Goal: Information Seeking & Learning: Learn about a topic

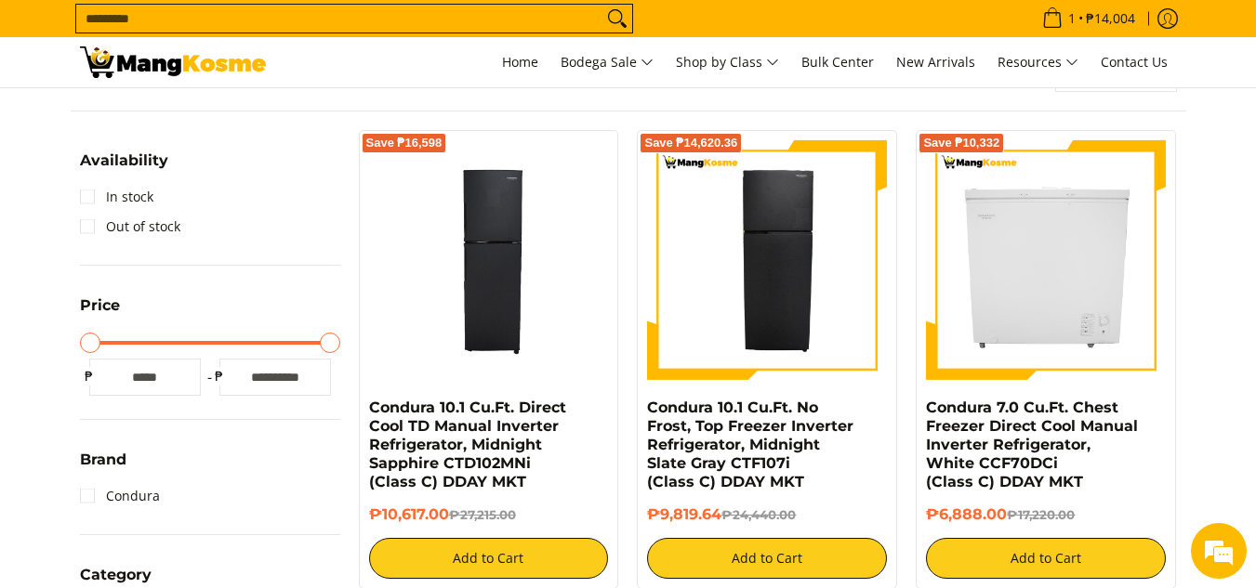
scroll to position [248, 0]
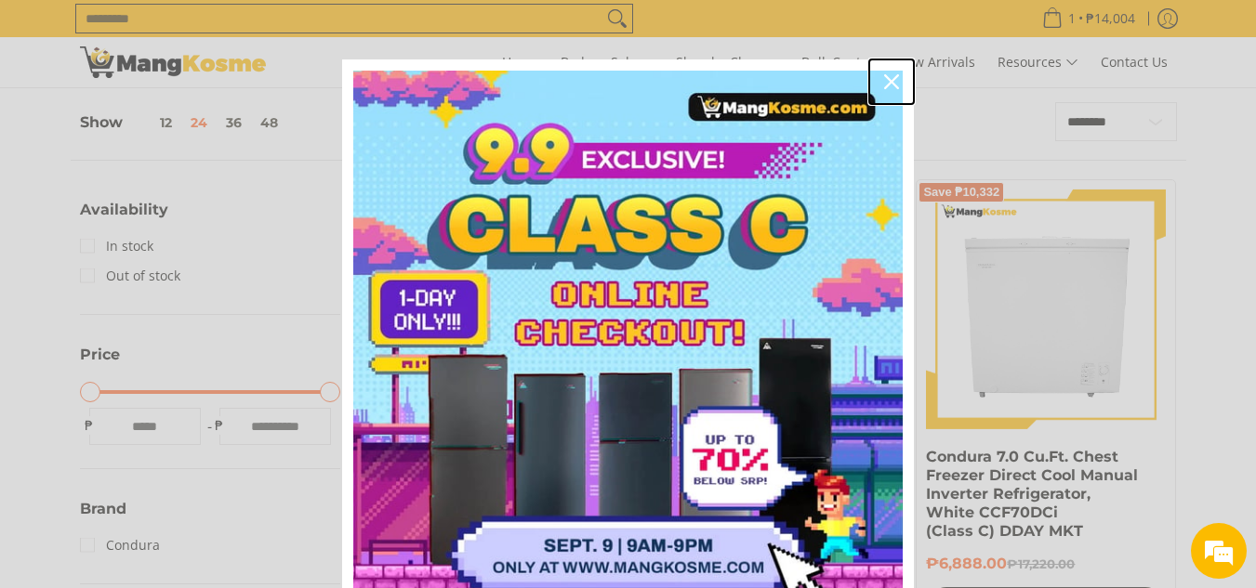
click at [888, 84] on icon "close icon" at bounding box center [891, 81] width 15 height 15
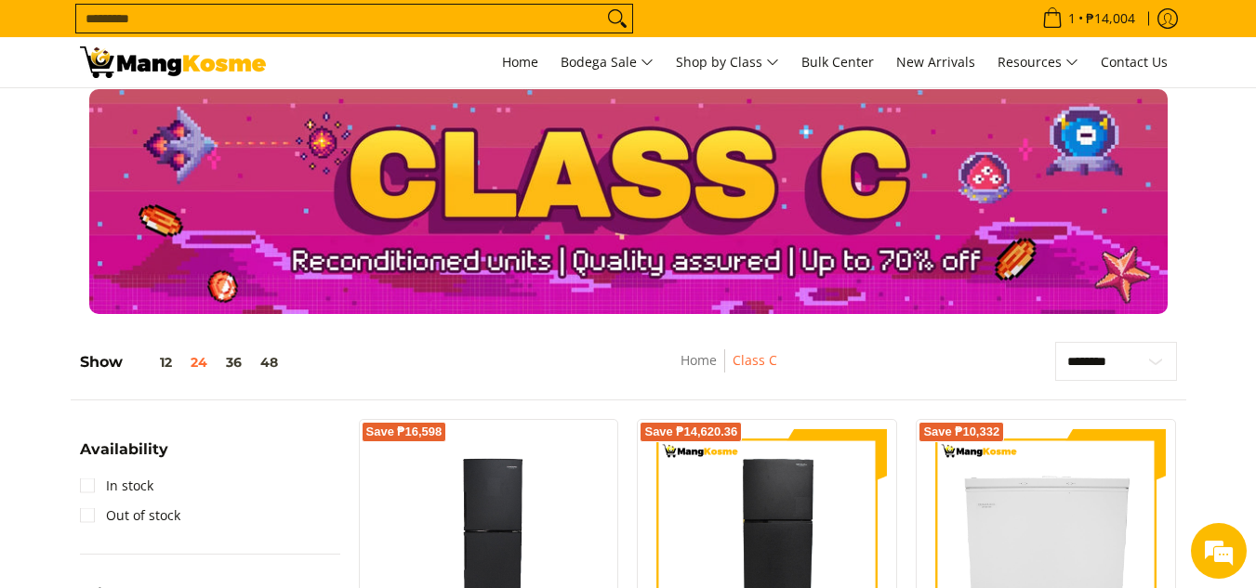
scroll to position [0, 0]
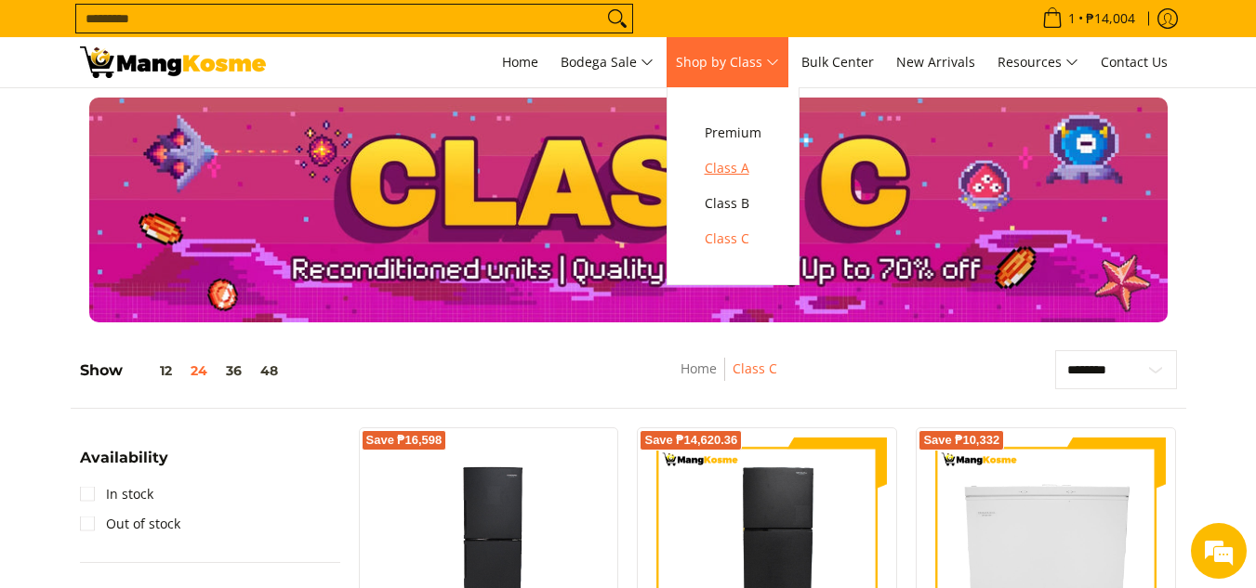
click at [731, 174] on span "Class A" at bounding box center [732, 168] width 57 height 23
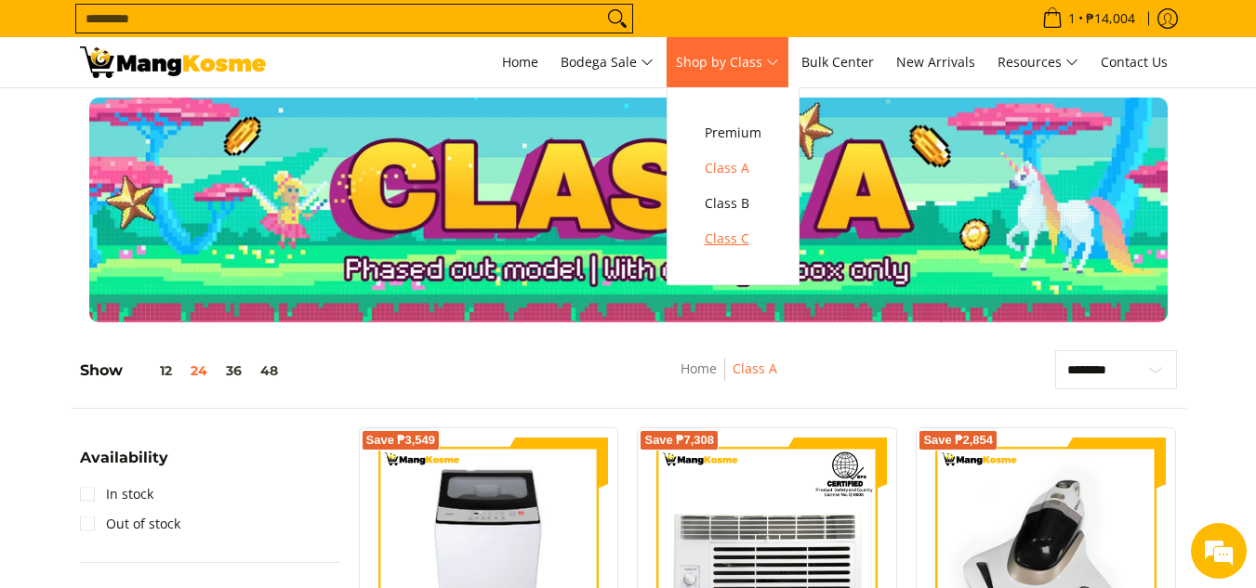
click at [723, 235] on span "Class C" at bounding box center [732, 239] width 57 height 23
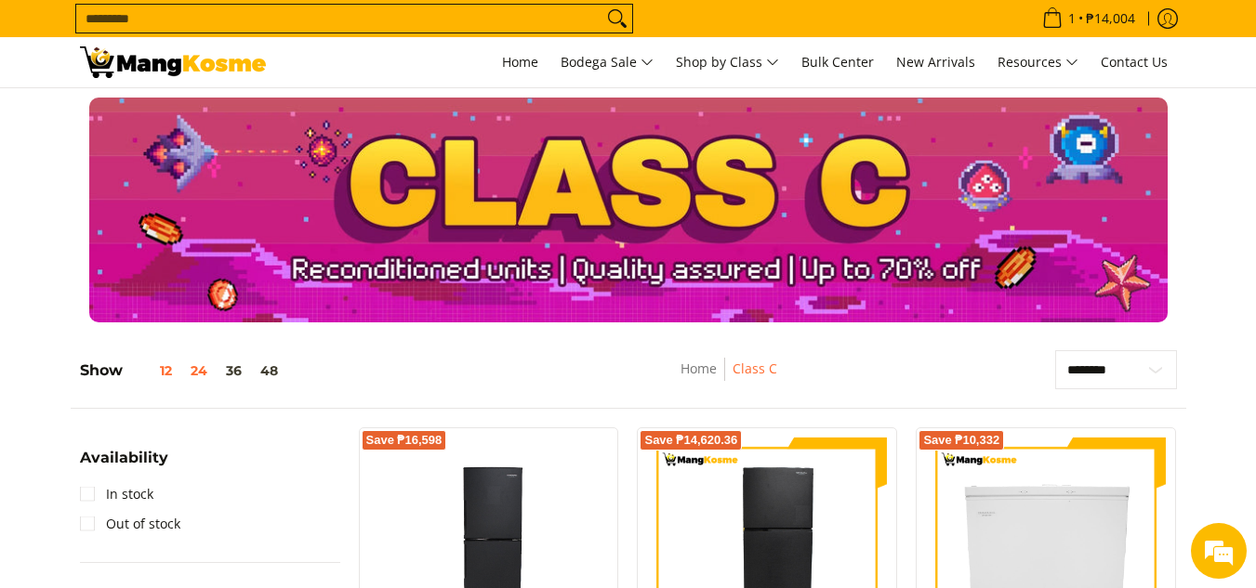
click at [160, 374] on button "12" at bounding box center [152, 370] width 59 height 15
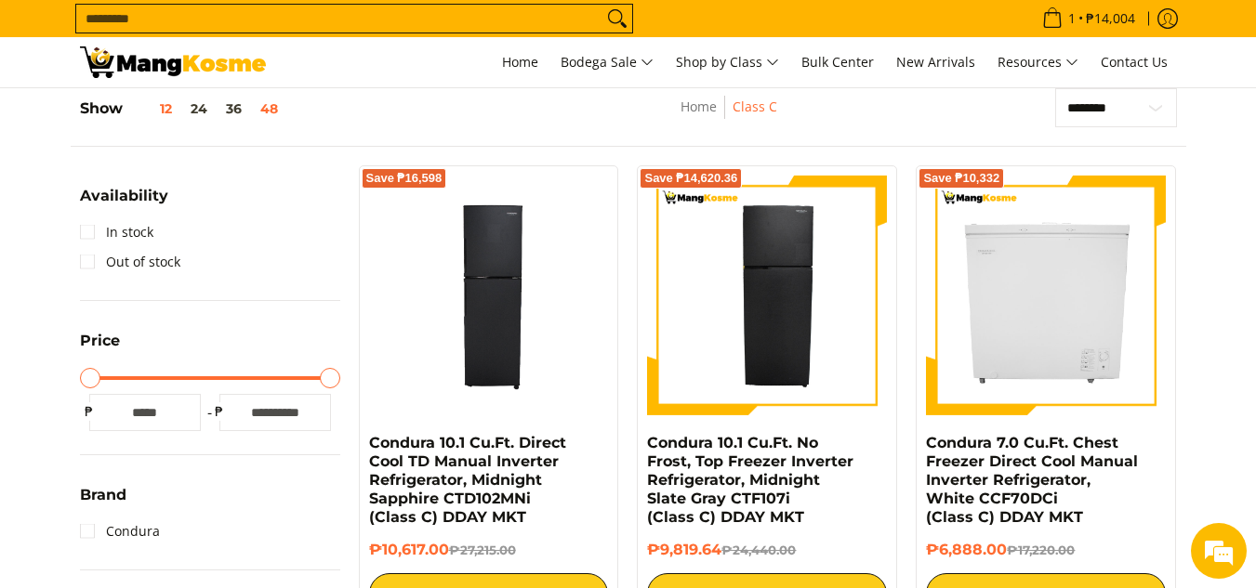
click at [275, 106] on button "48" at bounding box center [269, 108] width 36 height 15
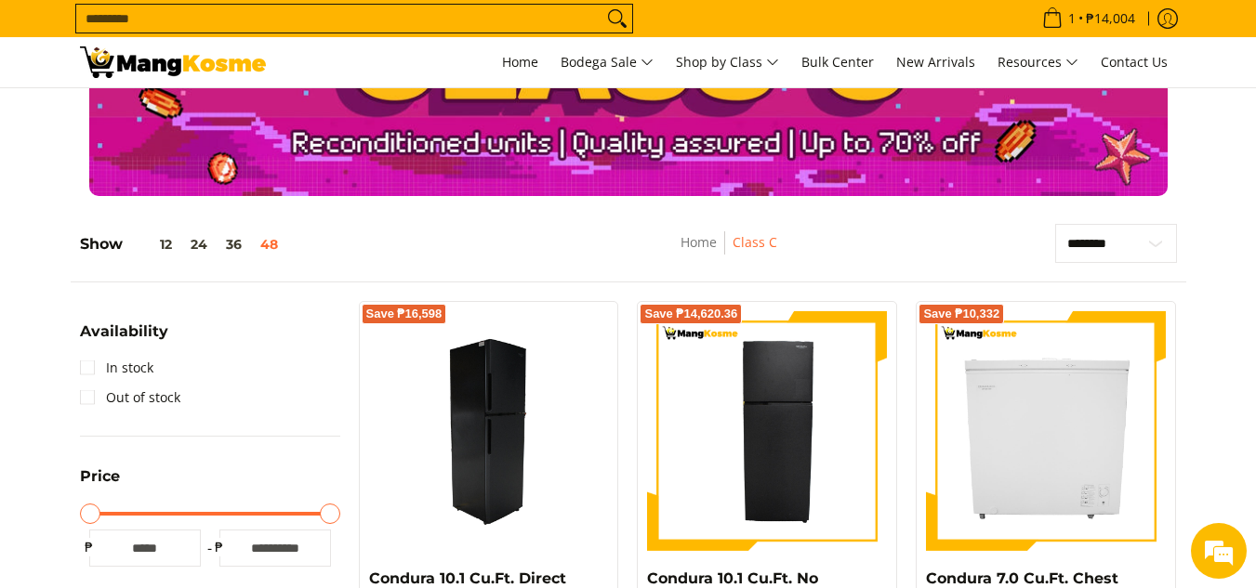
scroll to position [76, 0]
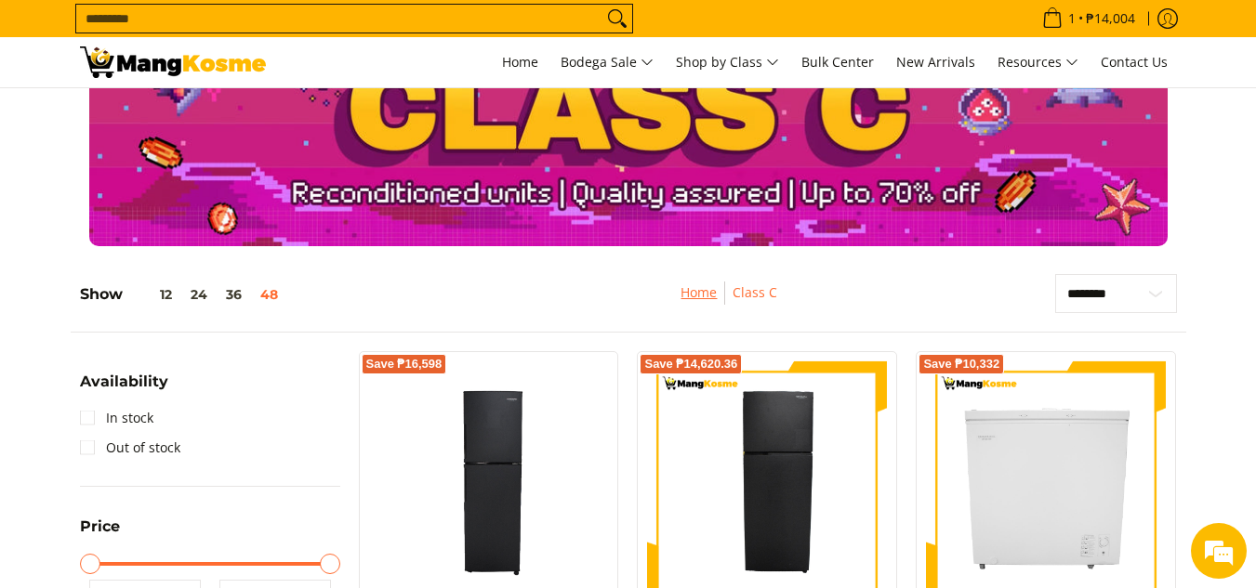
click at [696, 287] on link "Home" at bounding box center [698, 292] width 36 height 18
click at [697, 287] on link "Home" at bounding box center [698, 292] width 36 height 18
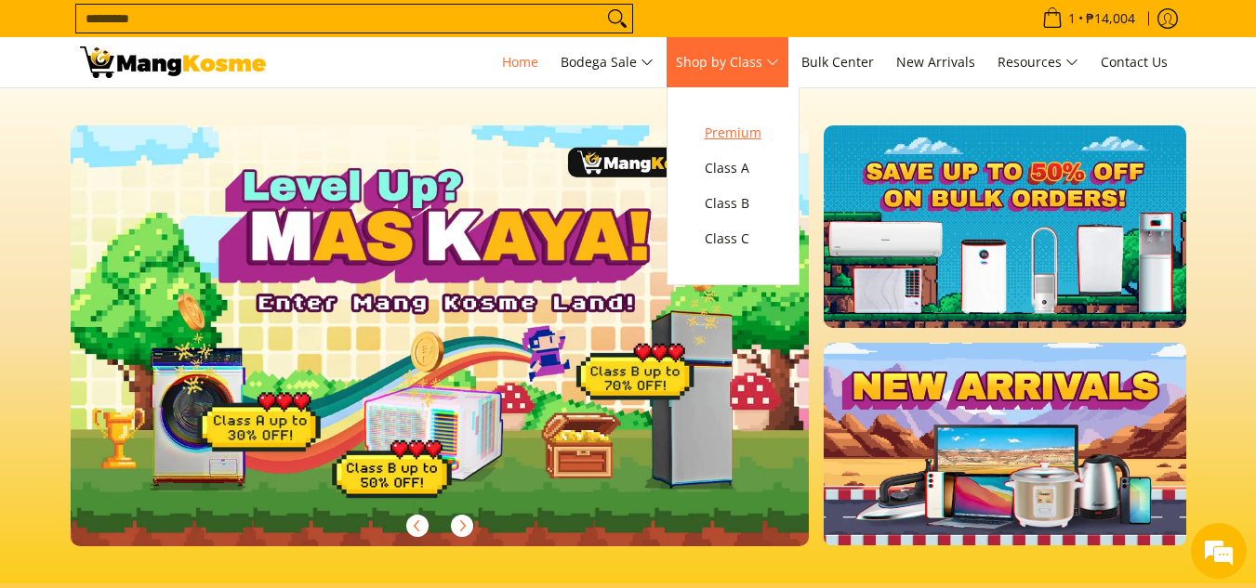
click at [738, 133] on span "Premium" at bounding box center [732, 133] width 57 height 23
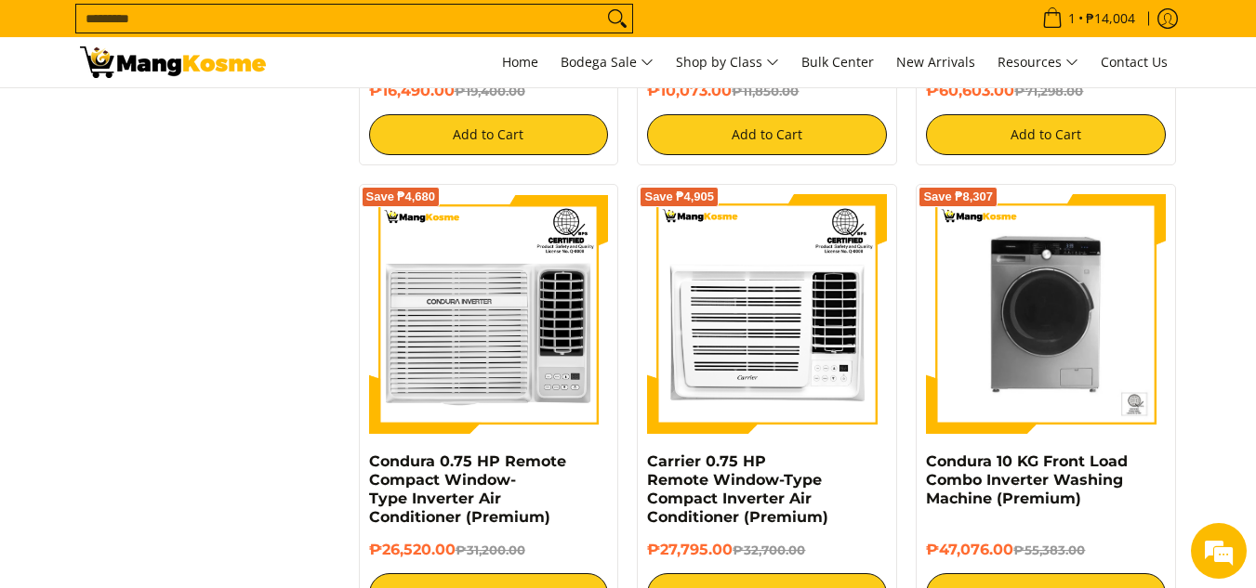
scroll to position [4709, 0]
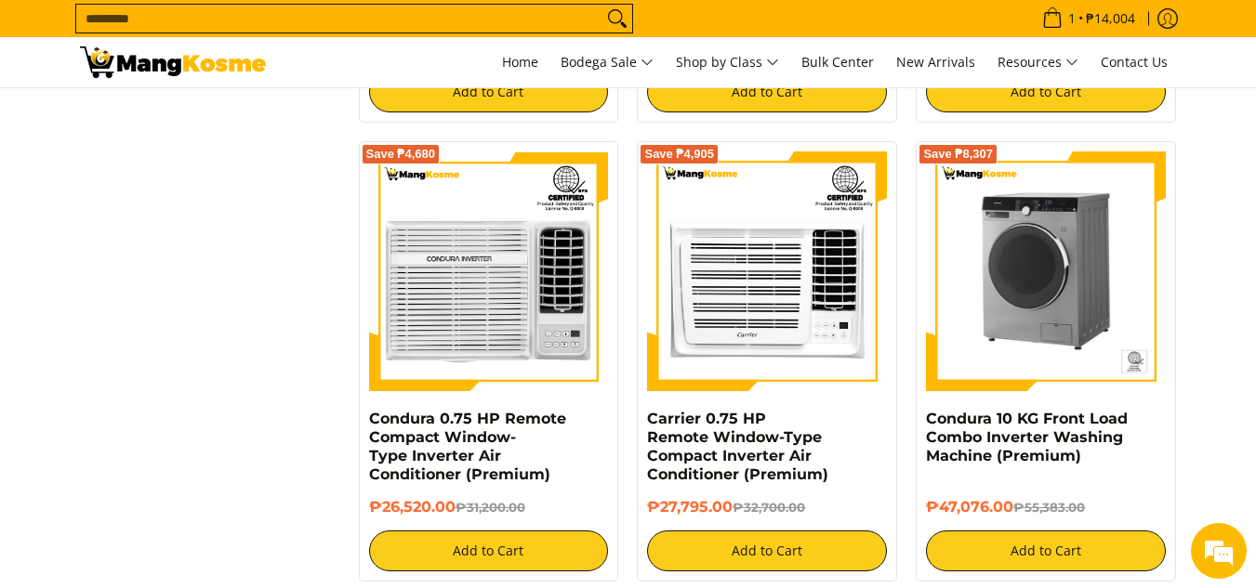
click at [1056, 323] on img at bounding box center [1046, 271] width 240 height 240
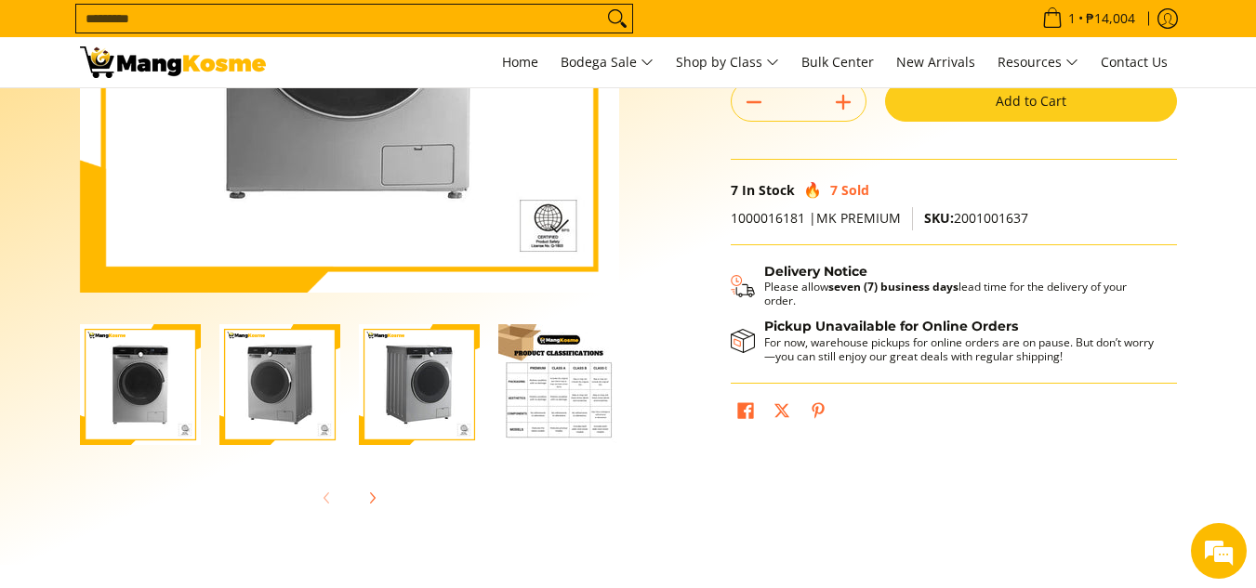
click at [563, 354] on img "Condura 10 KG Front Load Combo Inverter Washing Machine (Premium)-4" at bounding box center [558, 384] width 121 height 121
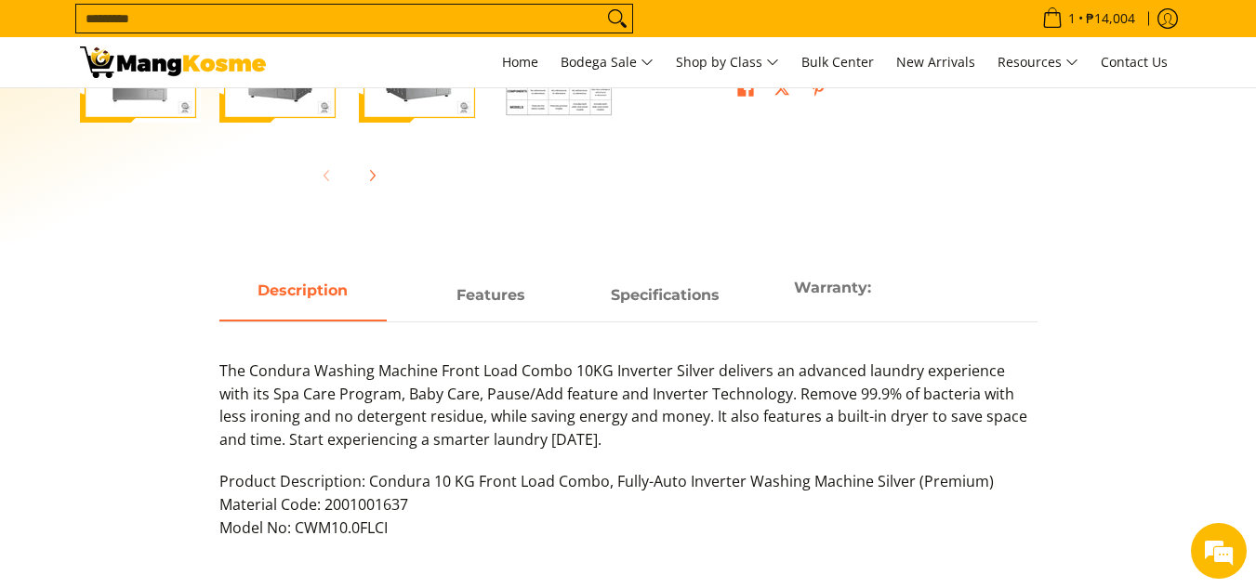
scroll to position [744, 0]
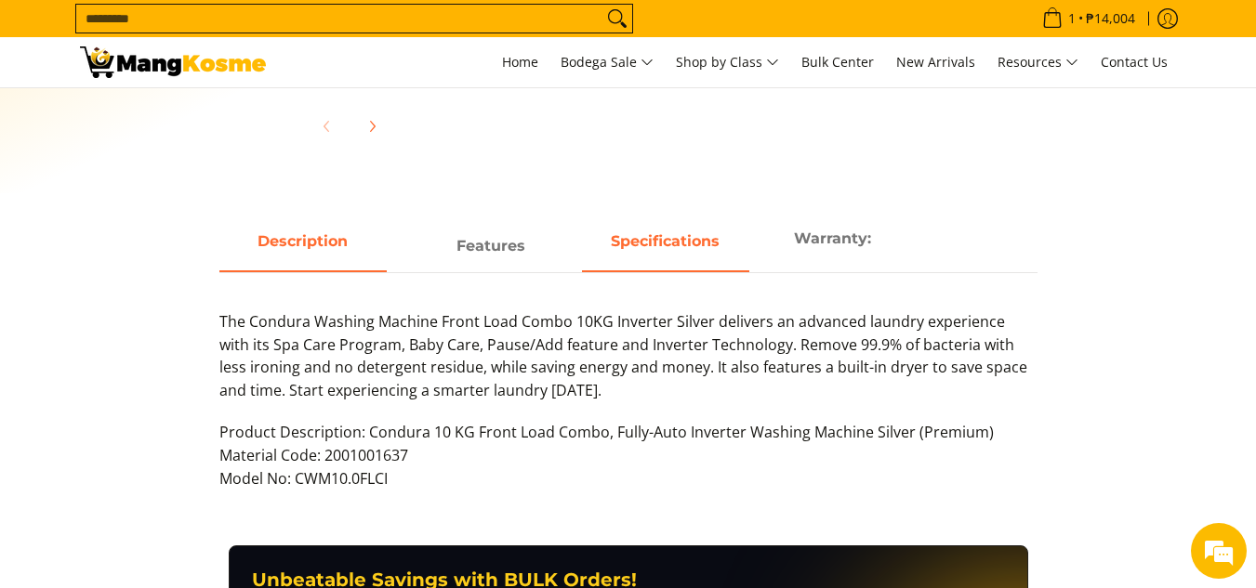
click at [679, 241] on span "Specifications" at bounding box center [665, 246] width 167 height 33
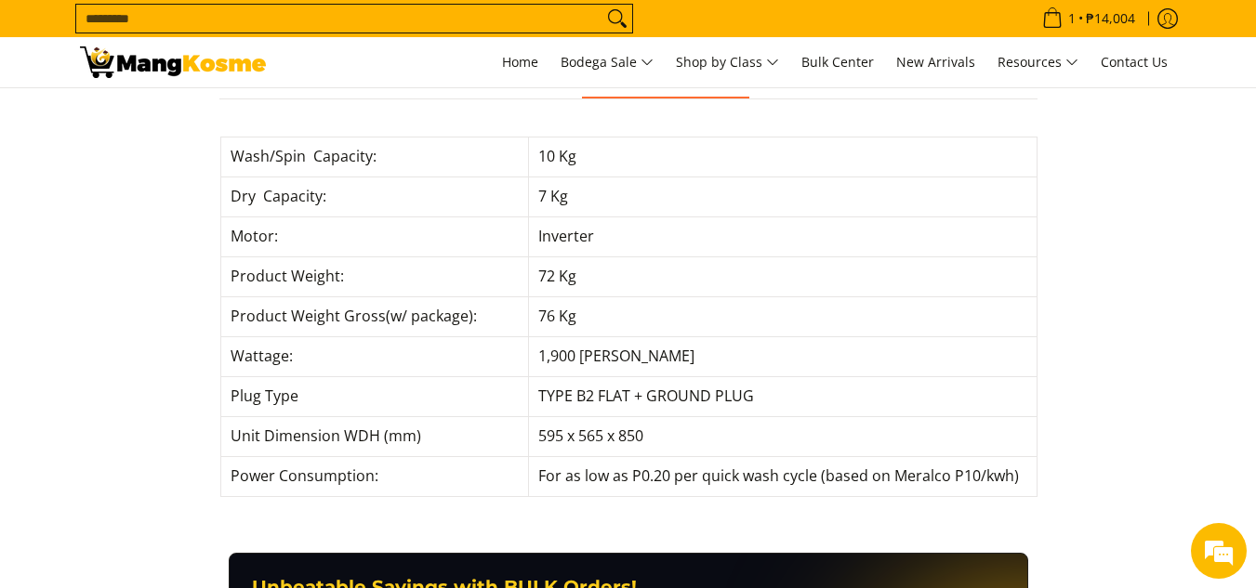
scroll to position [867, 0]
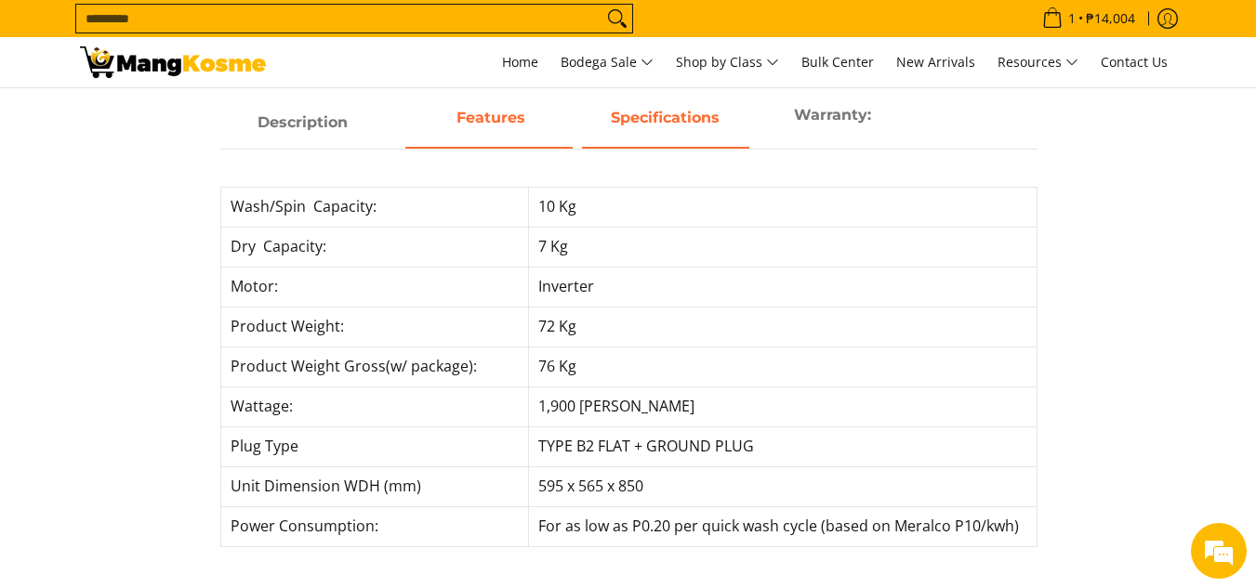
click at [502, 127] on span "Features" at bounding box center [488, 122] width 167 height 33
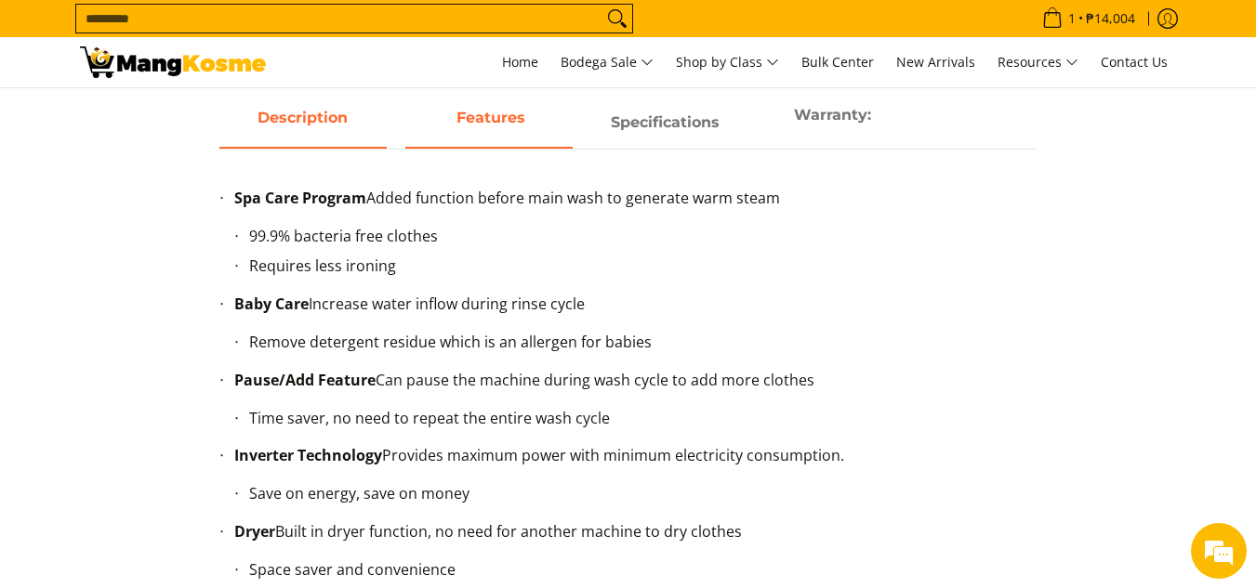
click at [341, 130] on span "Description" at bounding box center [302, 122] width 167 height 33
click at [340, 129] on span "Description" at bounding box center [302, 122] width 167 height 33
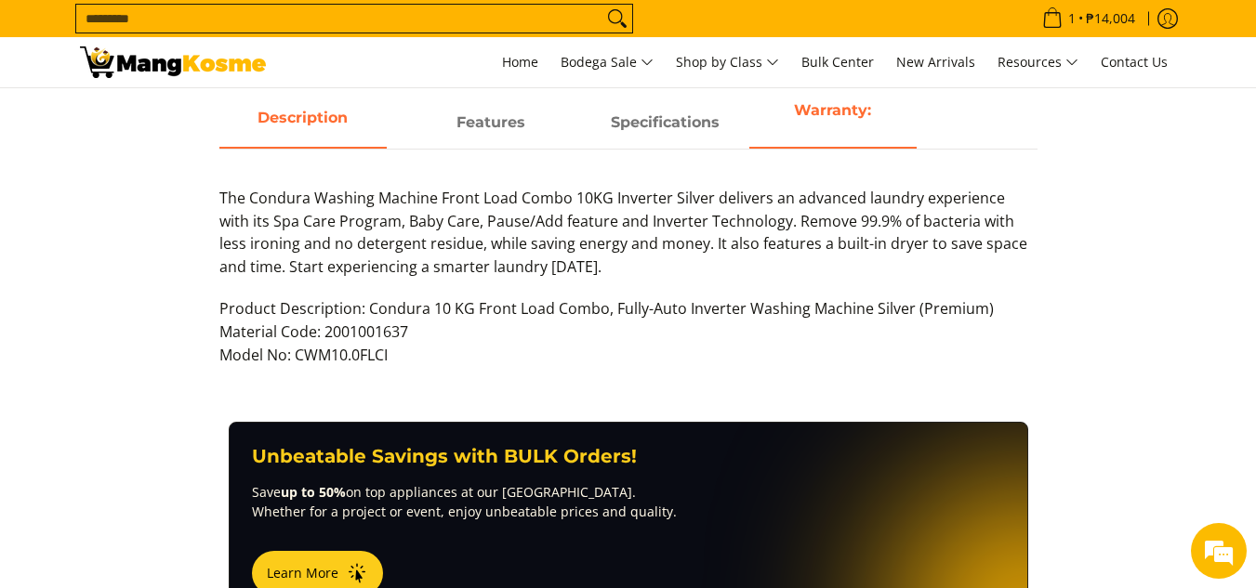
click at [834, 123] on span "Warranty:" at bounding box center [832, 123] width 167 height 48
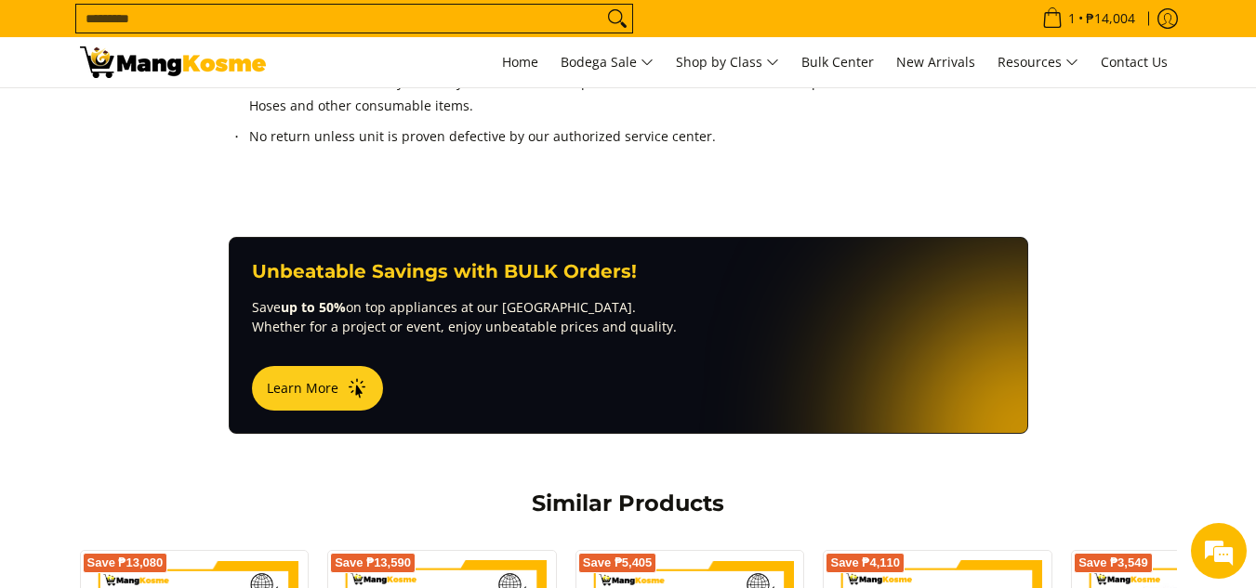
scroll to position [1115, 0]
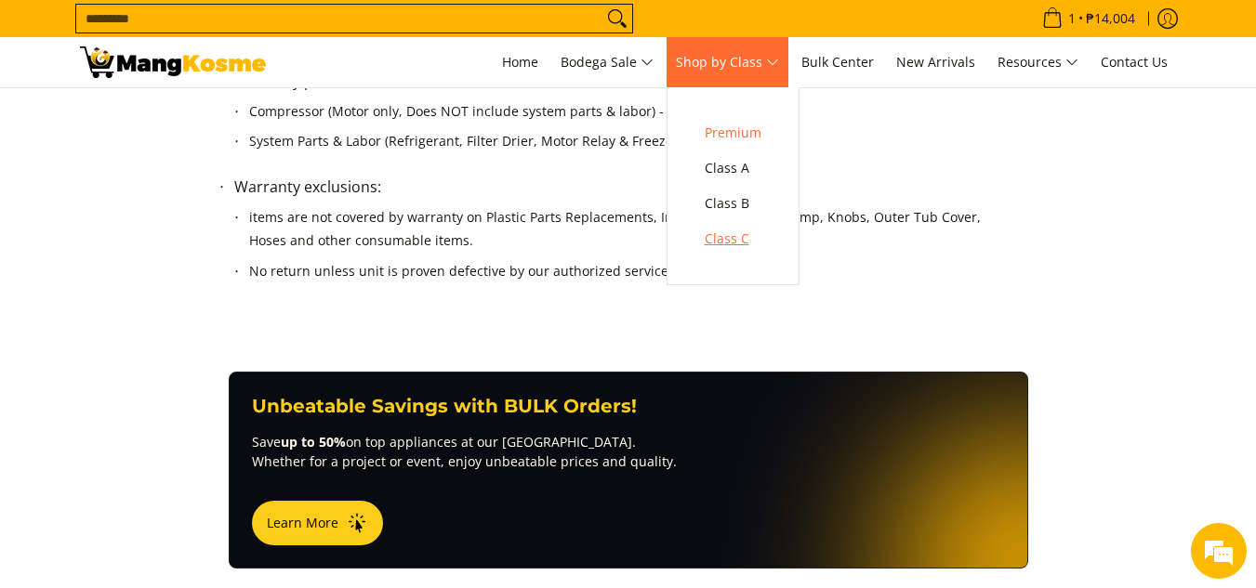
click at [744, 232] on span "Class C" at bounding box center [732, 239] width 57 height 23
